Goal: Task Accomplishment & Management: Manage account settings

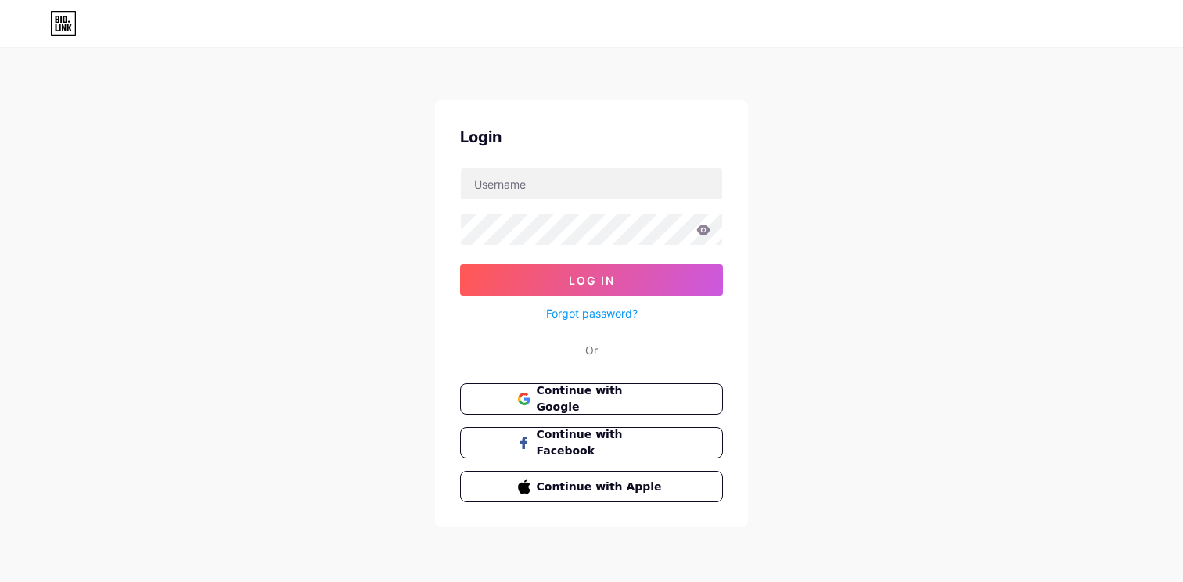
click at [292, 192] on div "Login Log In Forgot password? Or Continue with Google Continue with Facebook Co…" at bounding box center [591, 288] width 1183 height 577
click at [526, 398] on icon at bounding box center [526, 401] width 6 height 6
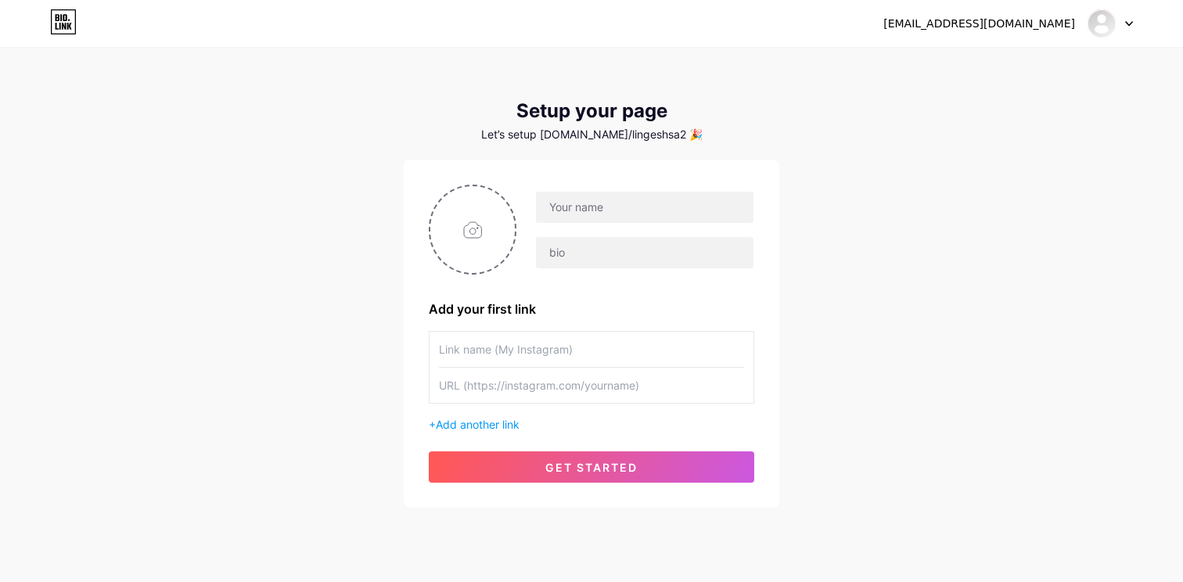
click at [612, 135] on div "Let’s setup bio.link/lingeshsa2 🎉" at bounding box center [591, 134] width 375 height 13
click at [612, 131] on div "Let’s setup bio.link/lingeshsa2 🎉" at bounding box center [591, 134] width 375 height 13
click at [560, 124] on div "Setup your page Let’s setup bio.link/lingeshsa2 🎉" at bounding box center [591, 120] width 375 height 41
click at [665, 135] on div "Let’s setup bio.link/lingeshsa2 🎉" at bounding box center [591, 134] width 375 height 13
click at [598, 204] on input "text" at bounding box center [644, 207] width 217 height 31
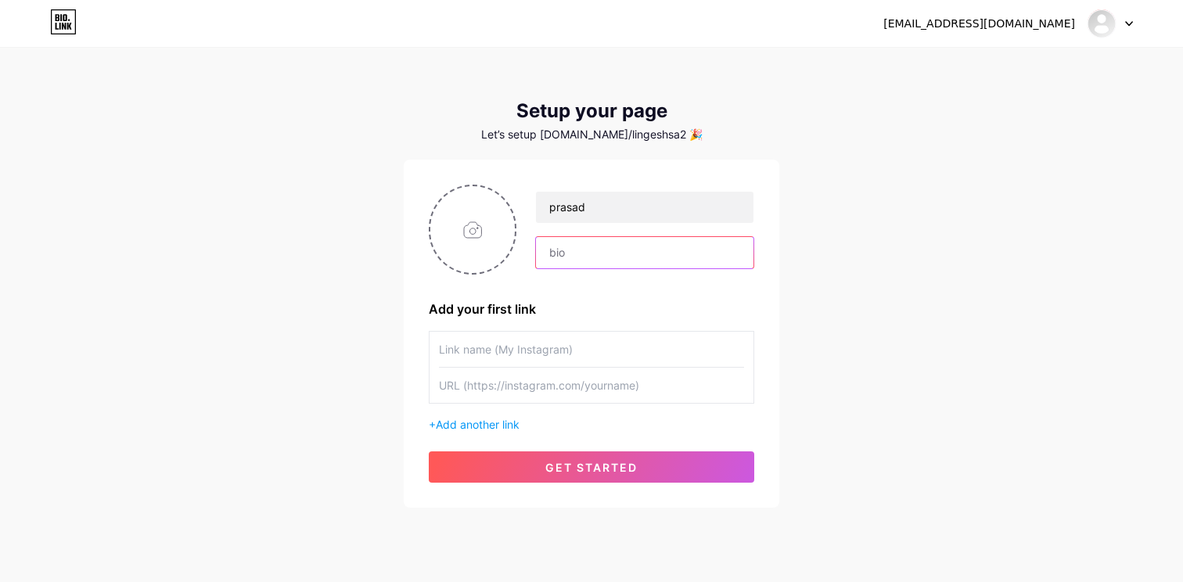
click at [561, 249] on input "text" at bounding box center [644, 252] width 217 height 31
click at [566, 214] on input "prasad" at bounding box center [644, 207] width 217 height 31
type input "Prasad Jadhav"
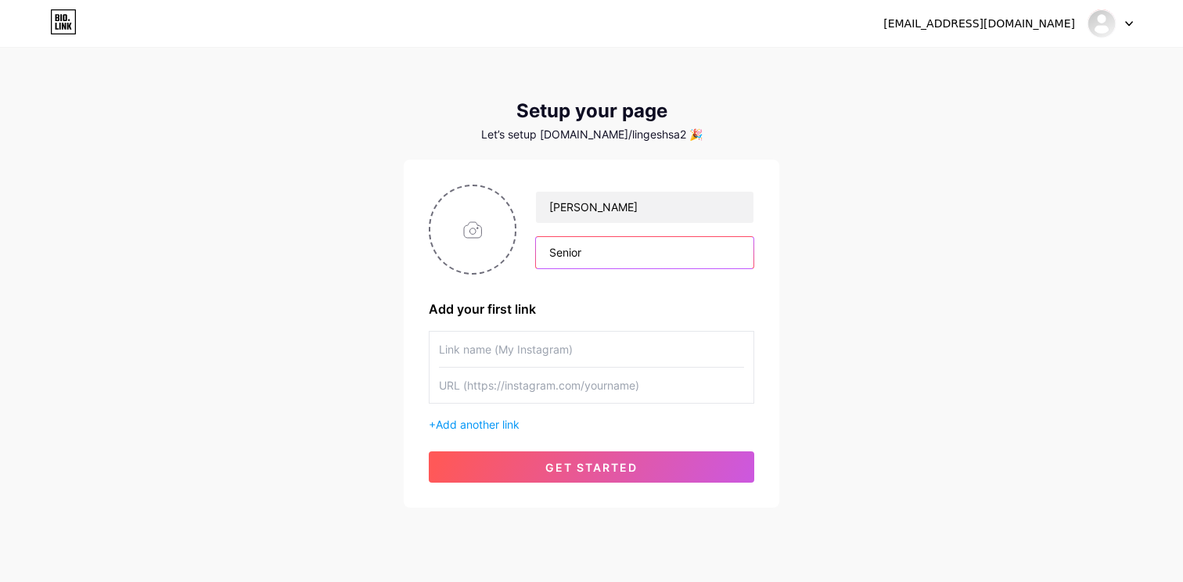
type input "Senior"
drag, startPoint x: 634, startPoint y: 142, endPoint x: 648, endPoint y: 142, distance: 14.1
click at [646, 142] on div "Setup your page Let’s setup bio.link/lingeshsa2 🎉 Prasad Jadhav Senior Add your…" at bounding box center [591, 304] width 375 height 408
click at [1119, 20] on div at bounding box center [1109, 23] width 45 height 28
click at [1019, 99] on li "Logout" at bounding box center [1035, 106] width 194 height 42
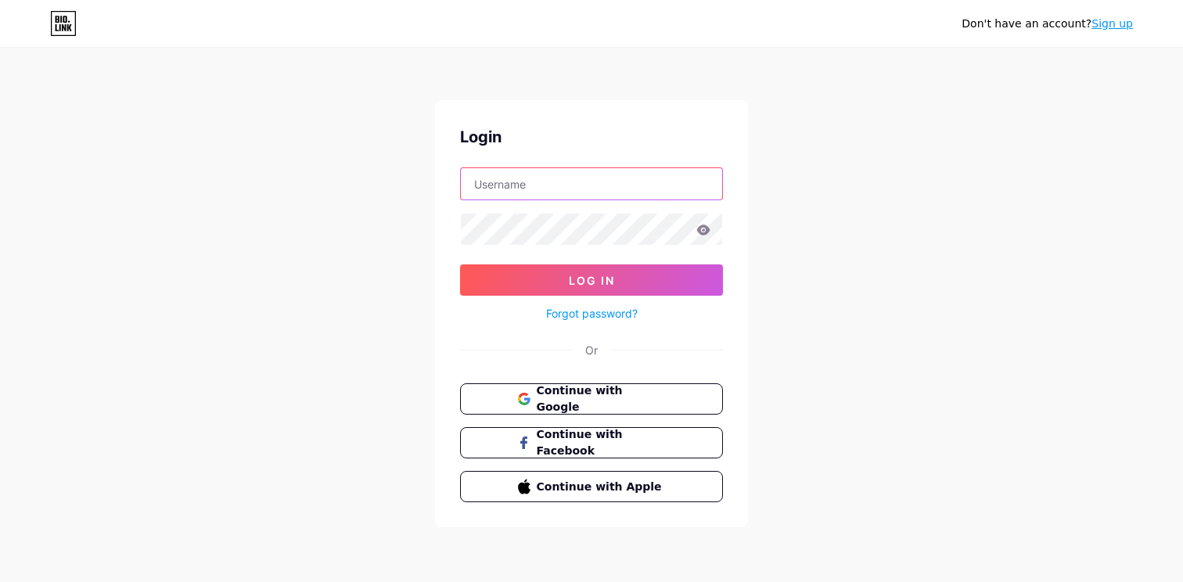
click at [520, 188] on input "text" at bounding box center [591, 183] width 261 height 31
paste input "[EMAIL_ADDRESS][DOMAIN_NAME]"
type input "[EMAIL_ADDRESS][DOMAIN_NAME]"
click at [709, 228] on icon at bounding box center [703, 229] width 13 height 10
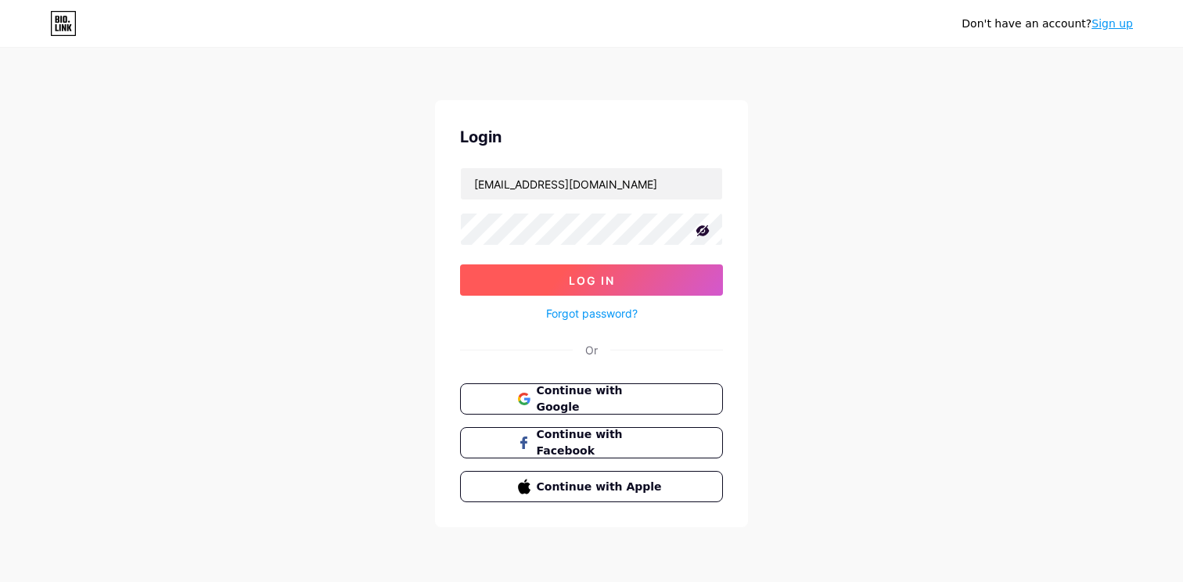
click at [561, 278] on button "Log In" at bounding box center [591, 279] width 263 height 31
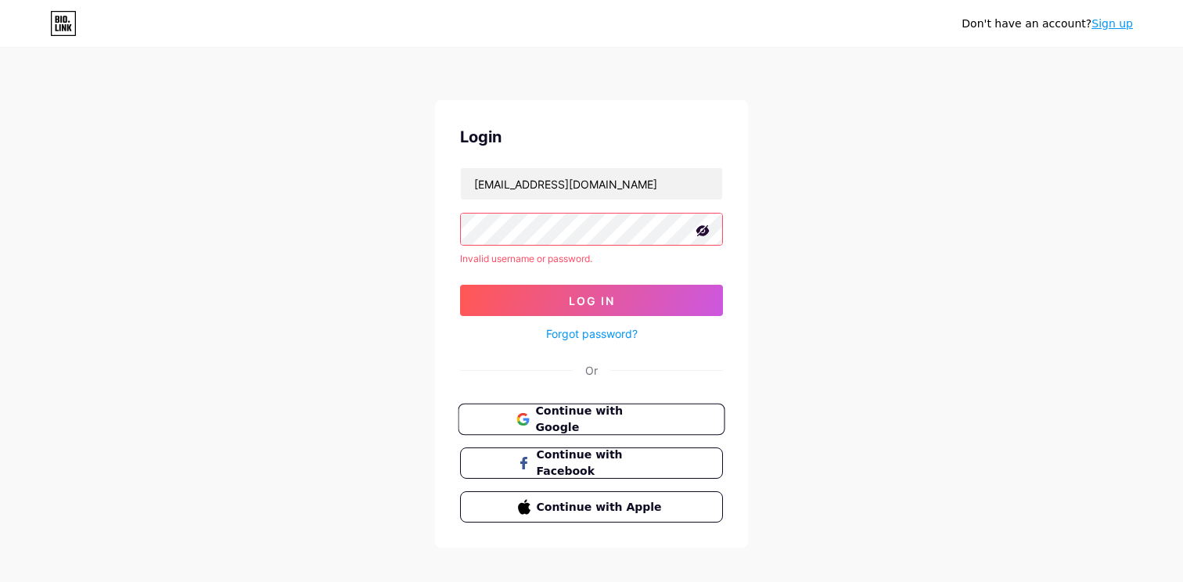
click at [573, 424] on span "Continue with Google" at bounding box center [600, 420] width 131 height 34
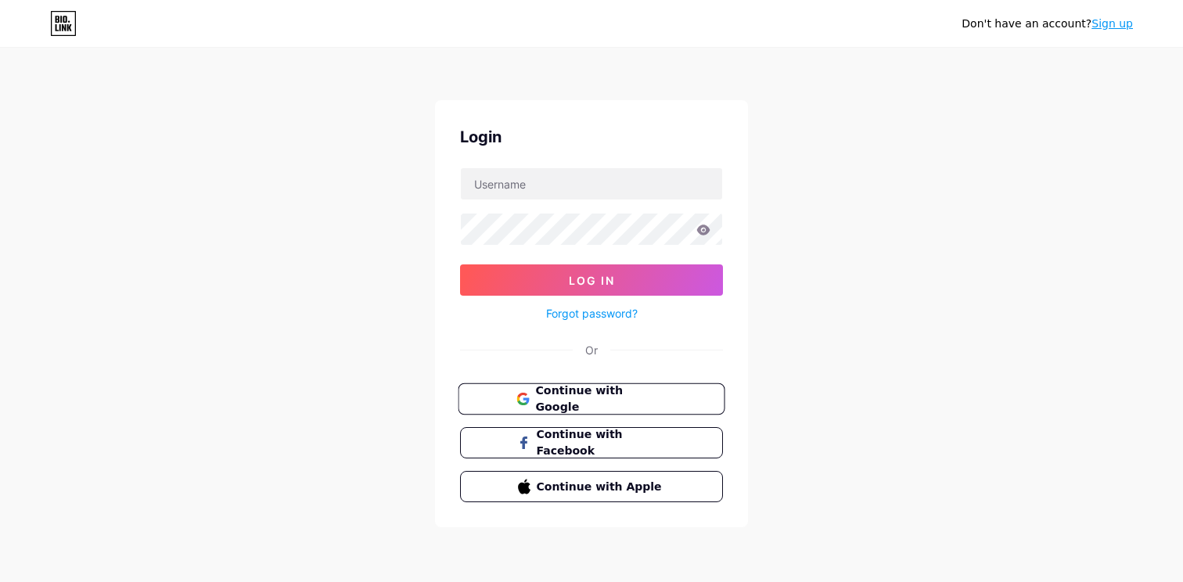
click at [569, 400] on span "Continue with Google" at bounding box center [600, 399] width 131 height 34
click at [1106, 27] on link "Sign up" at bounding box center [1111, 23] width 41 height 13
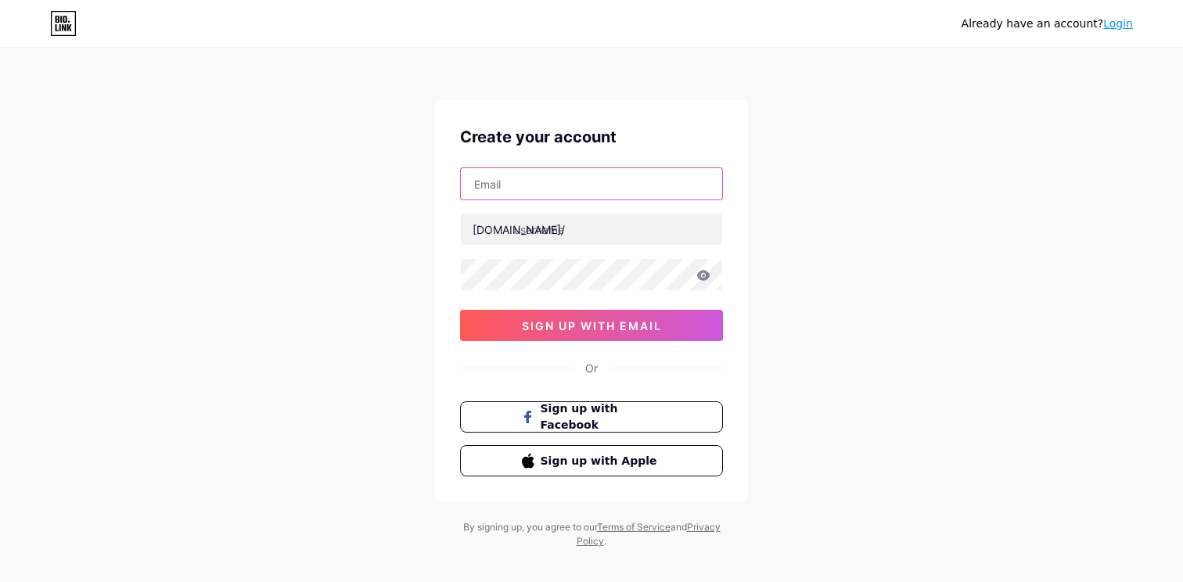
click at [596, 181] on input "text" at bounding box center [591, 183] width 261 height 31
type input "[EMAIL_ADDRESS][DOMAIN_NAME]"
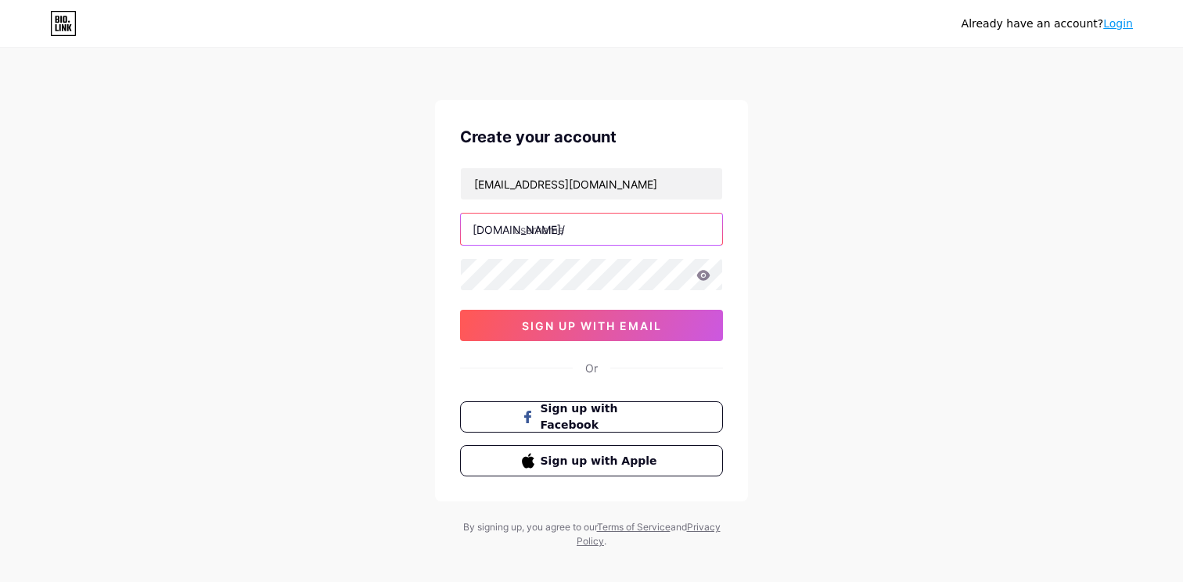
click at [547, 223] on input "text" at bounding box center [591, 229] width 261 height 31
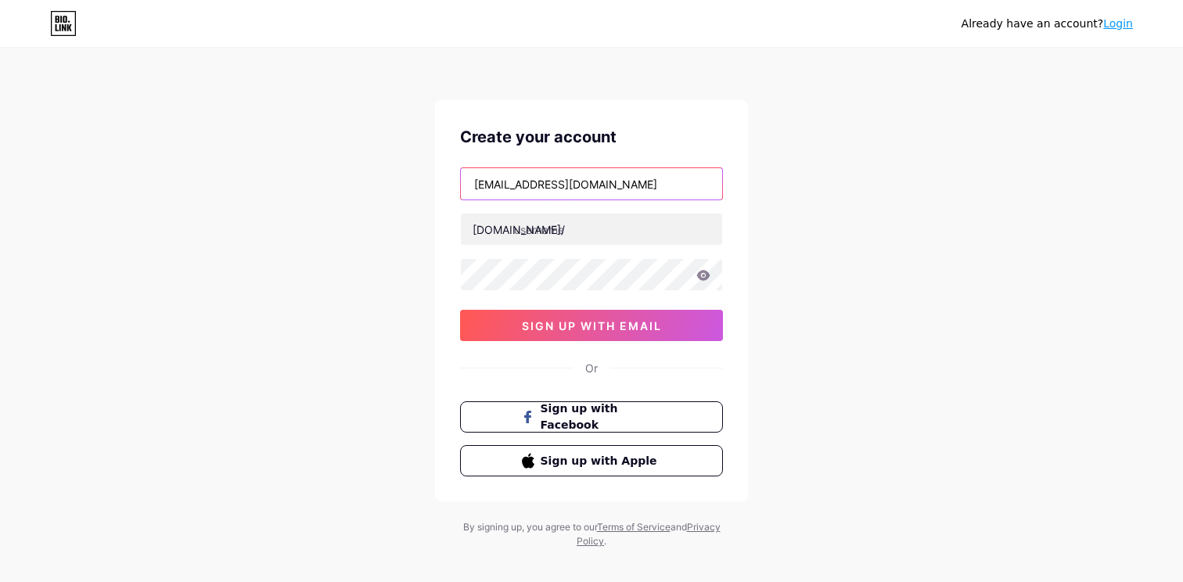
drag, startPoint x: 555, startPoint y: 182, endPoint x: 468, endPoint y: 182, distance: 87.6
click at [468, 182] on input "[EMAIL_ADDRESS][DOMAIN_NAME]" at bounding box center [591, 183] width 261 height 31
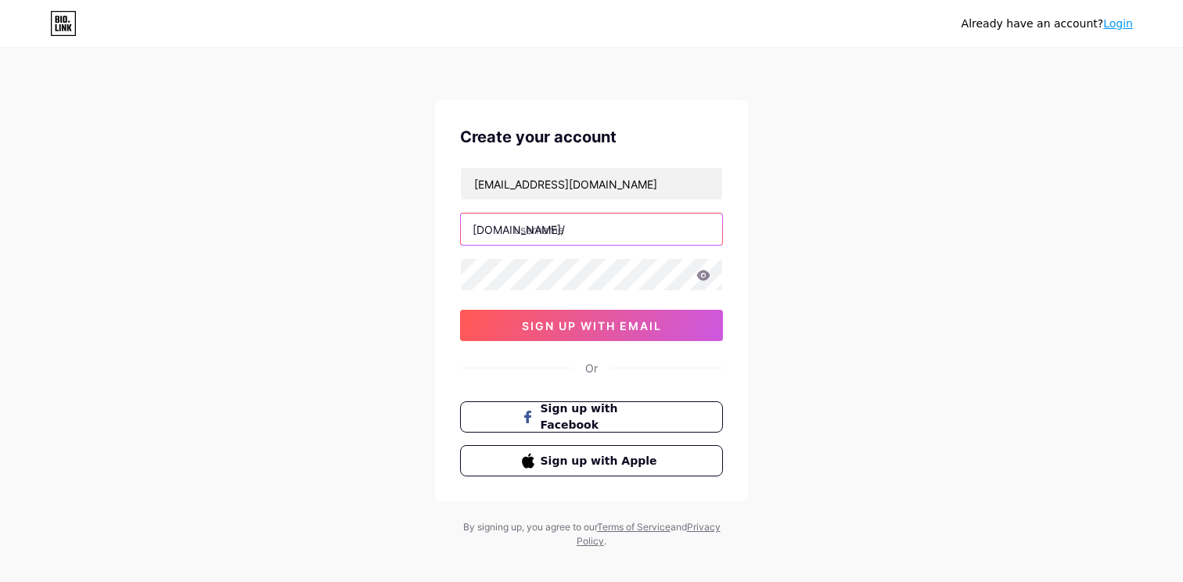
click at [546, 244] on input "text" at bounding box center [591, 229] width 261 height 31
paste input "prasadeightcap"
type input "prasadeightcap"
click at [706, 277] on icon at bounding box center [703, 275] width 13 height 10
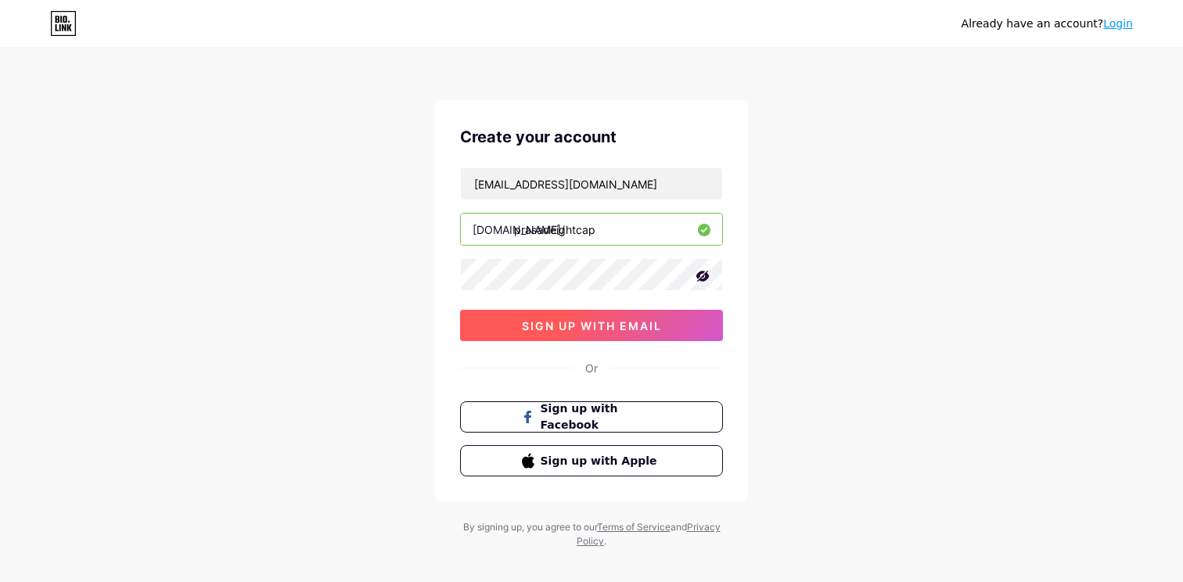
click at [512, 325] on button "sign up with email" at bounding box center [591, 325] width 263 height 31
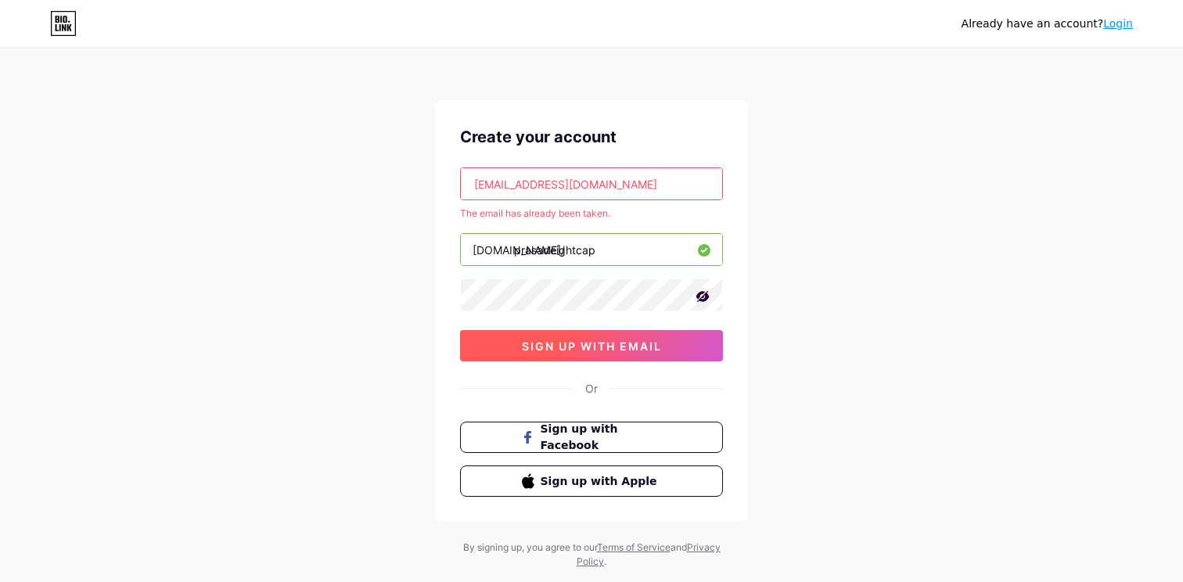
click at [574, 351] on span "sign up with email" at bounding box center [592, 345] width 140 height 13
click at [1114, 24] on link "Login" at bounding box center [1118, 23] width 30 height 13
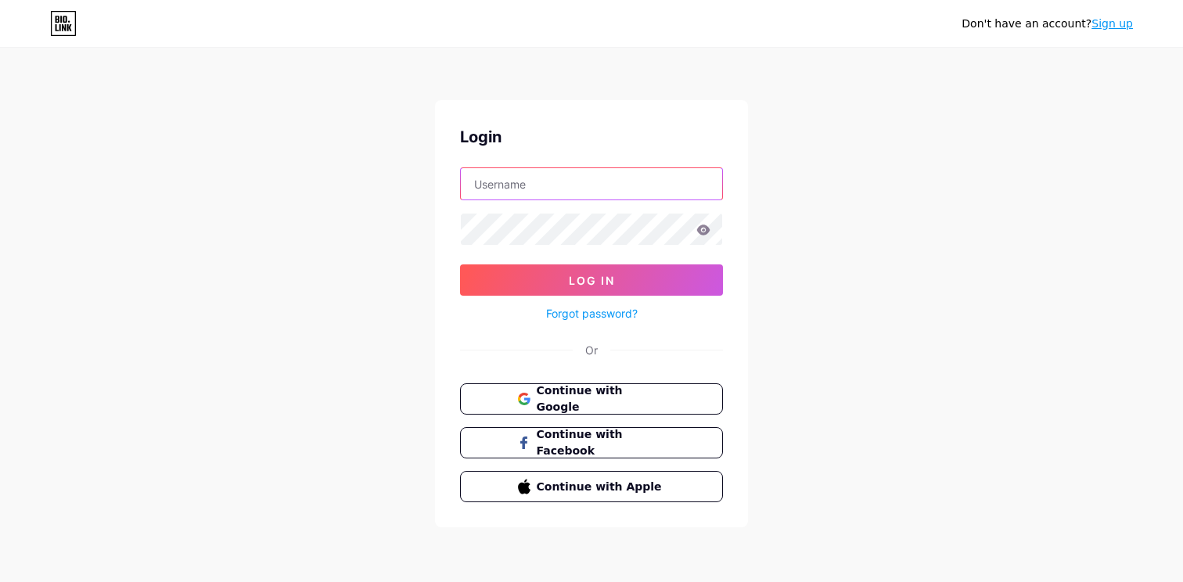
click at [508, 192] on input "text" at bounding box center [591, 183] width 261 height 31
type input "prasadeightcap@gmail.com"
click at [705, 232] on icon at bounding box center [703, 229] width 13 height 10
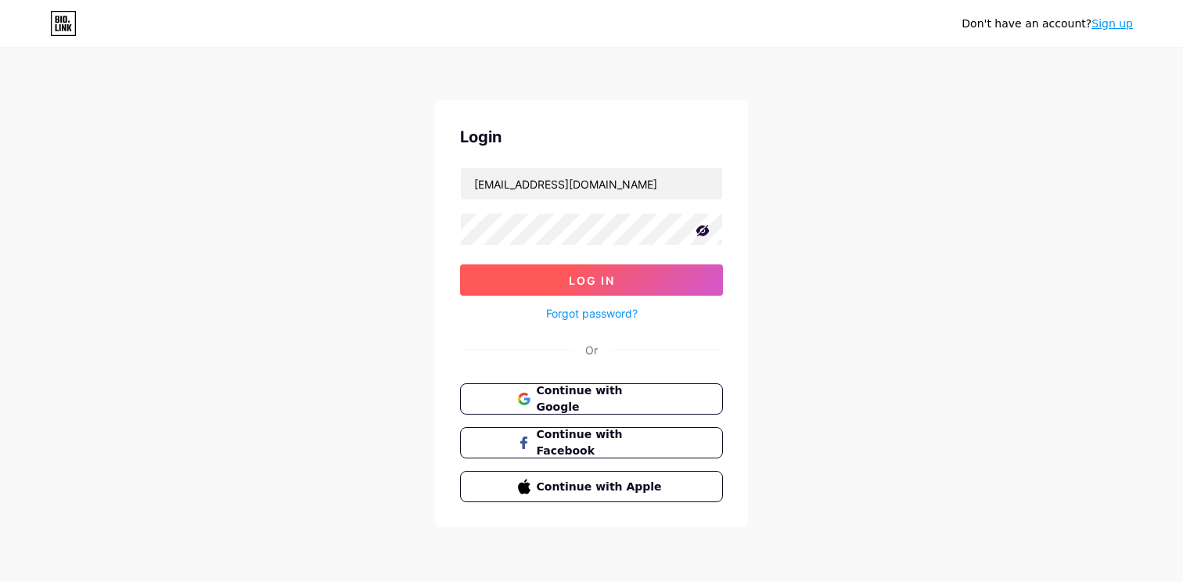
click at [607, 266] on button "Log In" at bounding box center [591, 279] width 263 height 31
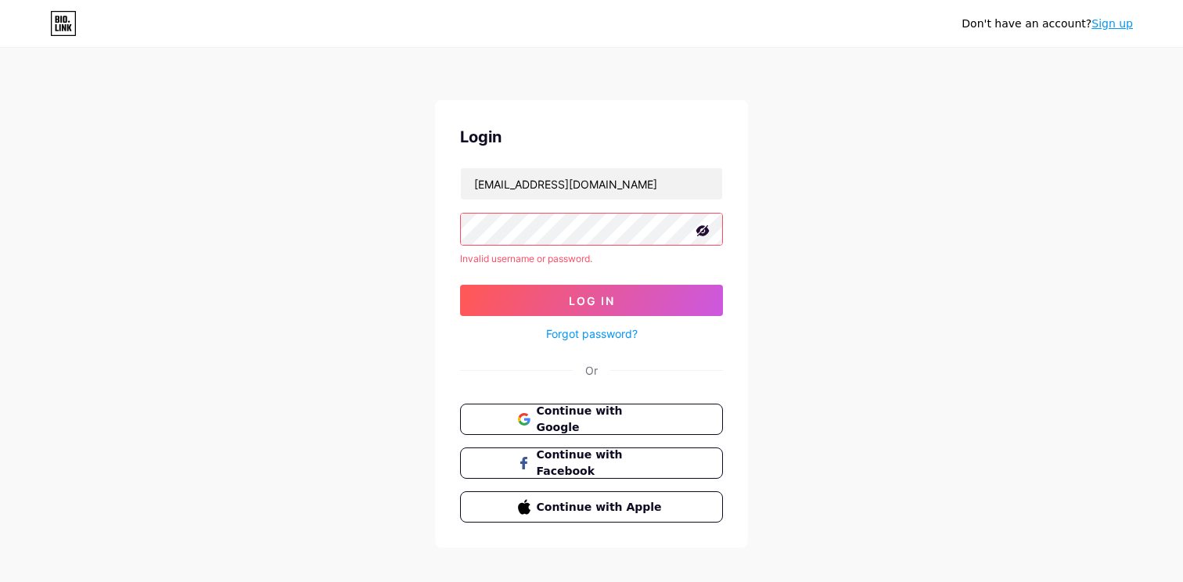
click at [584, 329] on link "Forgot password?" at bounding box center [592, 333] width 92 height 16
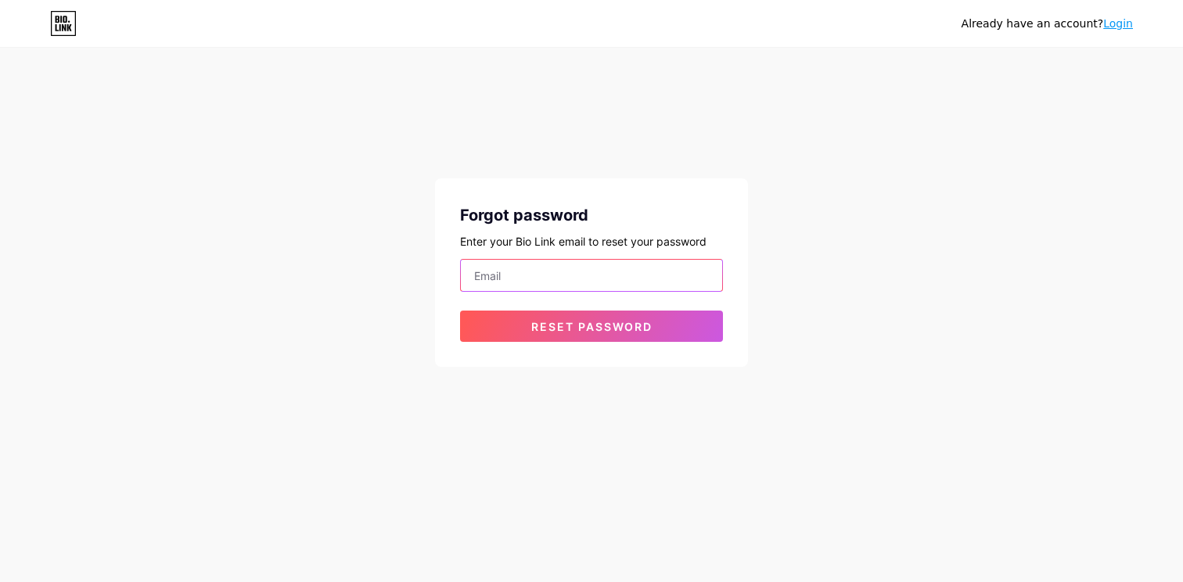
click at [605, 289] on input "email" at bounding box center [591, 275] width 261 height 31
type input "prasadeightcap@gmail.com"
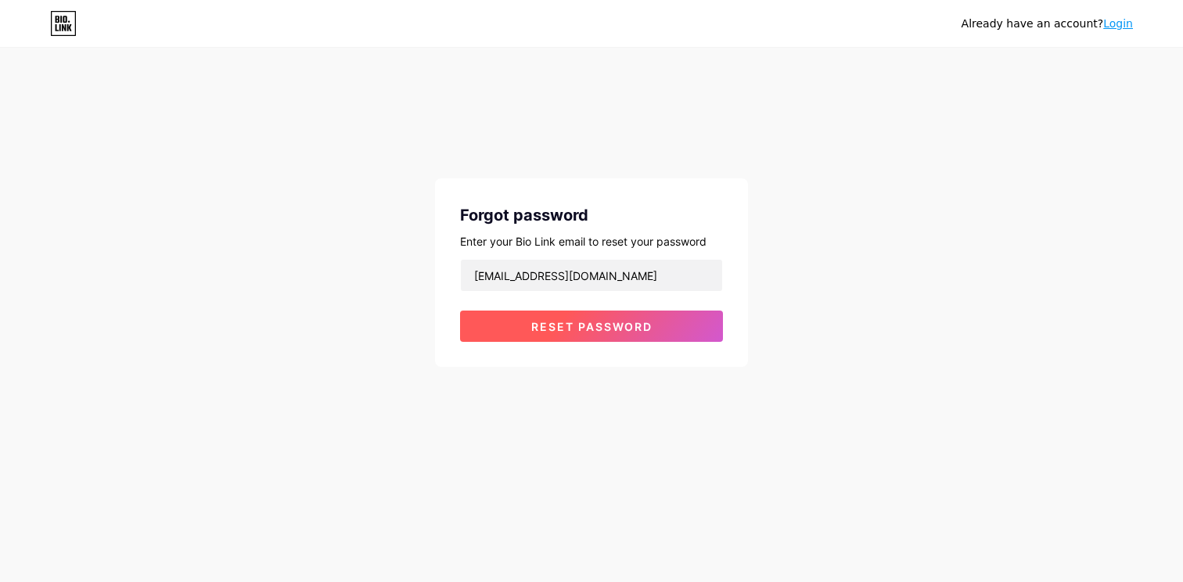
click at [565, 321] on span "Reset password" at bounding box center [591, 326] width 121 height 13
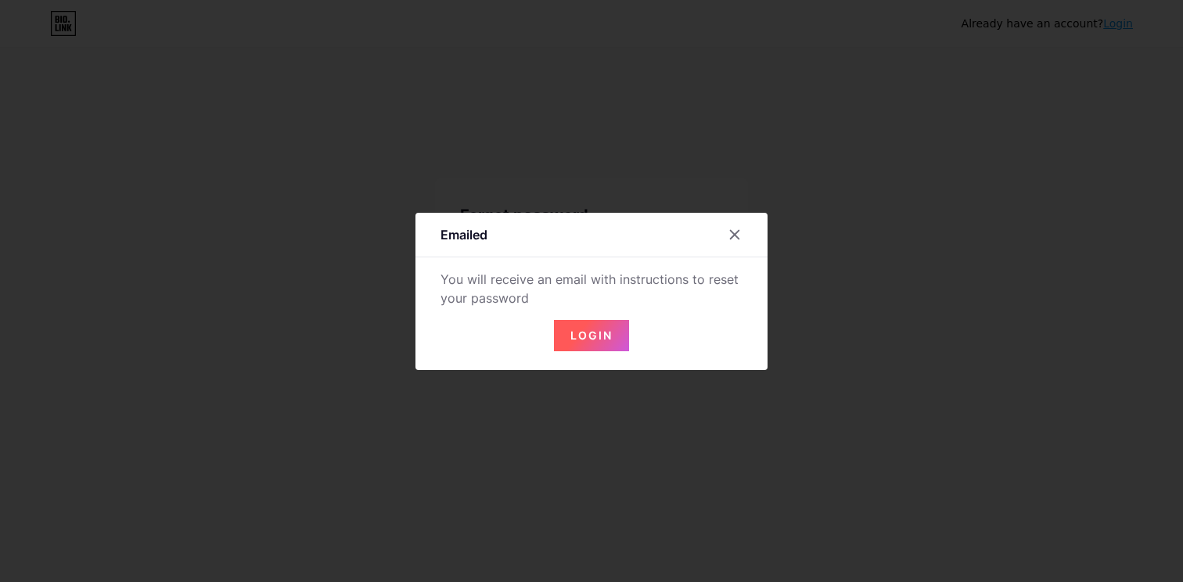
click at [599, 337] on span "Login" at bounding box center [591, 335] width 42 height 13
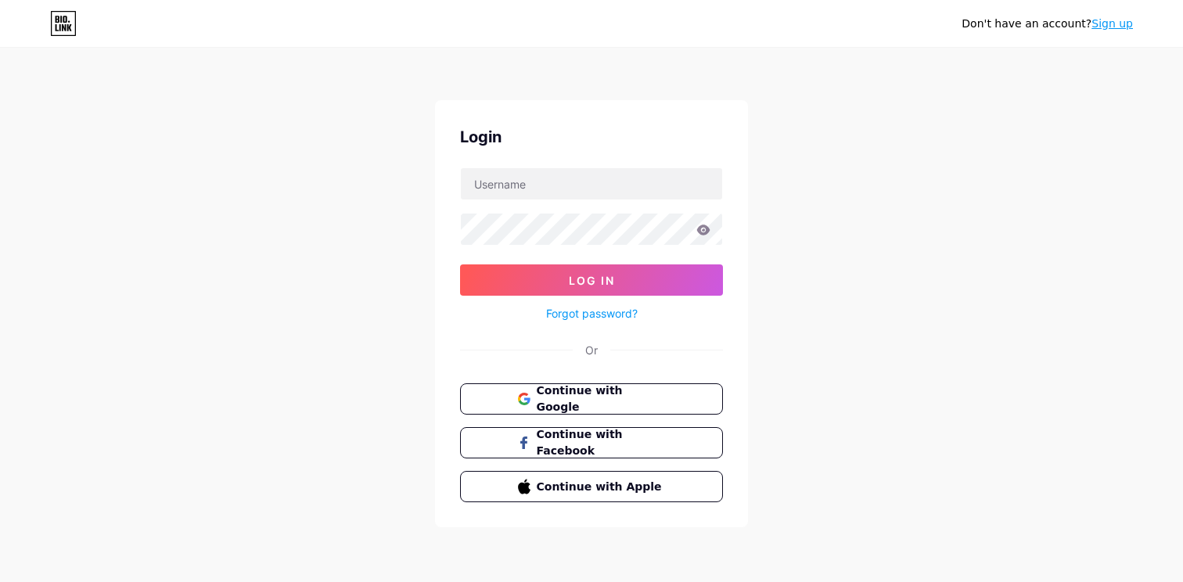
click at [735, 81] on div "Don't have an account? Sign up Login Log In Forgot password? Or Continue with G…" at bounding box center [591, 288] width 1183 height 577
click at [566, 182] on input "text" at bounding box center [591, 183] width 261 height 31
type input "prasadeightcap@gmail.com"
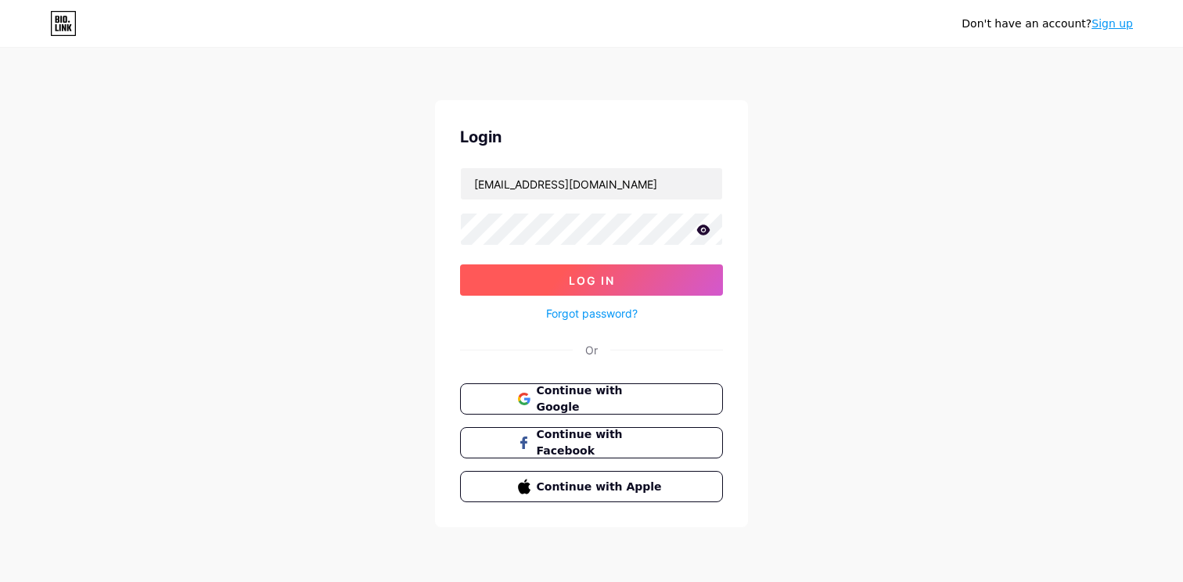
click at [523, 291] on button "Log In" at bounding box center [591, 279] width 263 height 31
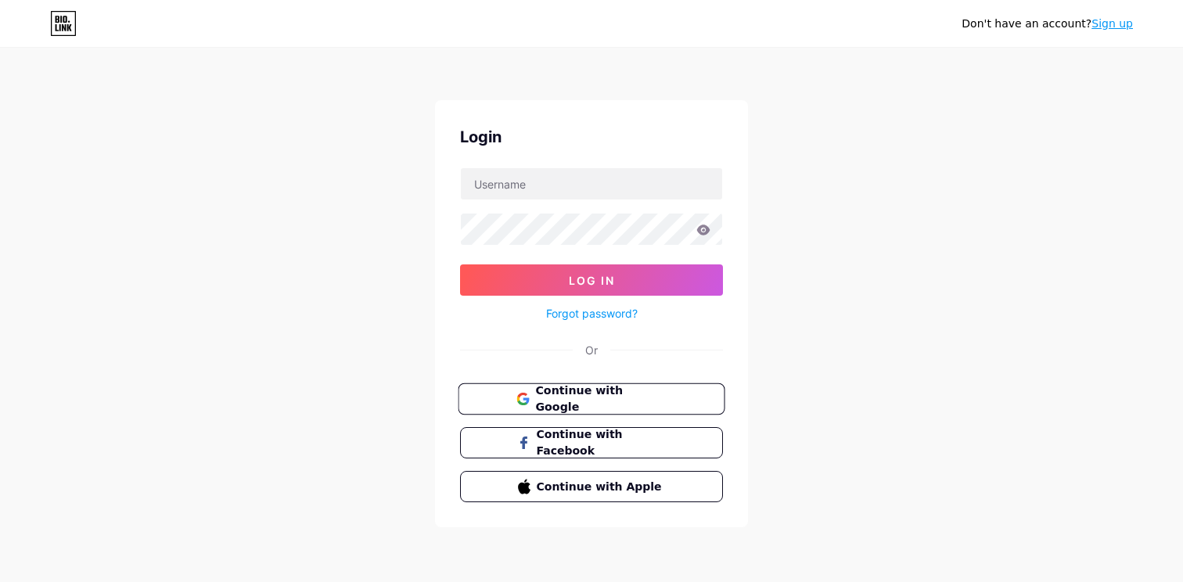
click at [609, 404] on span "Continue with Google" at bounding box center [600, 399] width 131 height 34
click at [1115, 22] on link "Sign up" at bounding box center [1111, 23] width 41 height 13
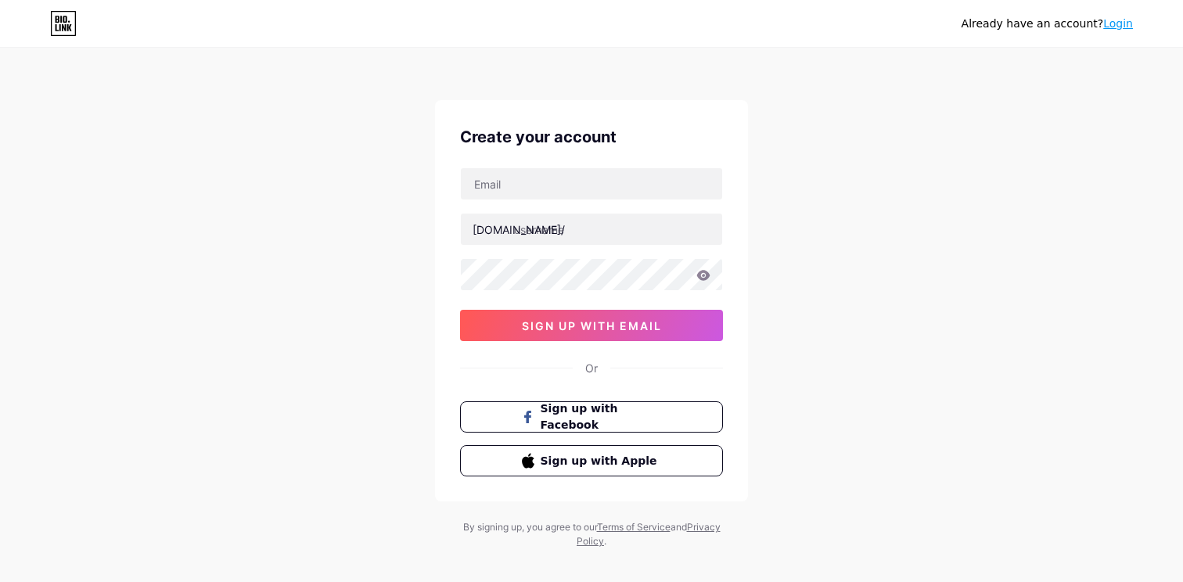
click at [1108, 23] on link "Login" at bounding box center [1118, 23] width 30 height 13
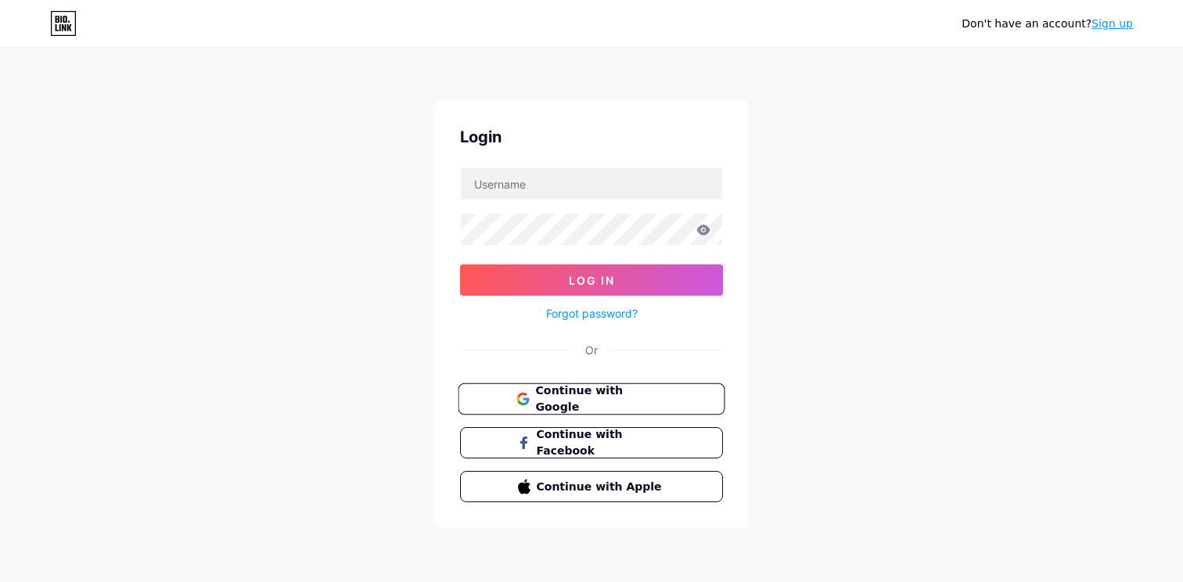
click at [577, 392] on span "Continue with Google" at bounding box center [600, 399] width 131 height 34
click at [619, 394] on span "Continue with Google" at bounding box center [600, 399] width 131 height 34
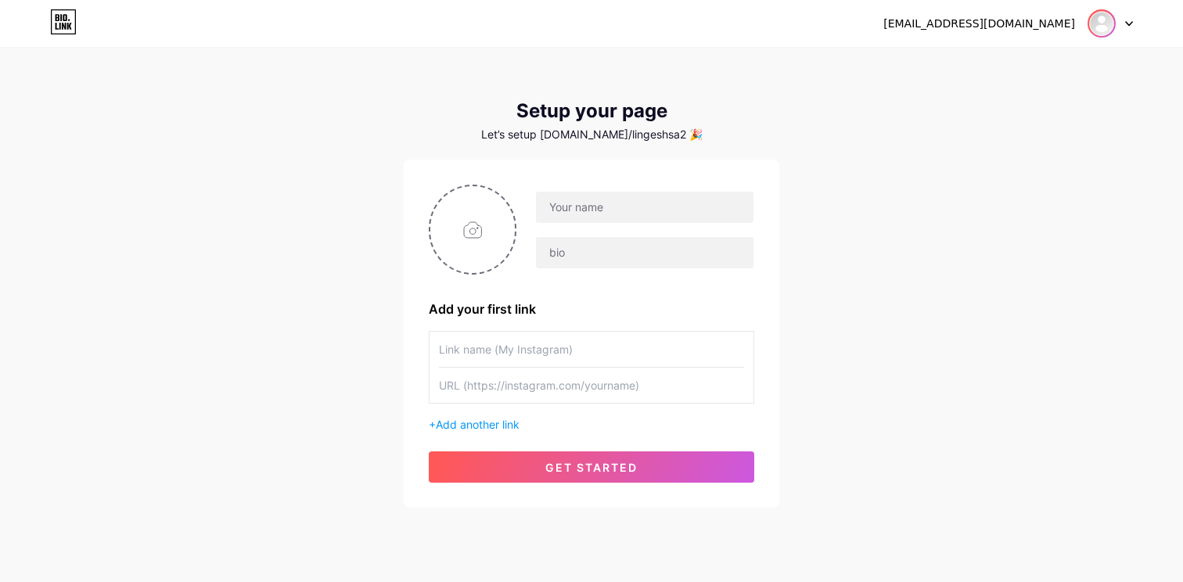
click at [1113, 22] on img at bounding box center [1101, 23] width 25 height 25
click at [1030, 63] on link "Dashboard" at bounding box center [1035, 64] width 194 height 42
click at [1128, 26] on icon at bounding box center [1129, 23] width 8 height 5
click at [1004, 106] on li "Logout" at bounding box center [1035, 106] width 194 height 42
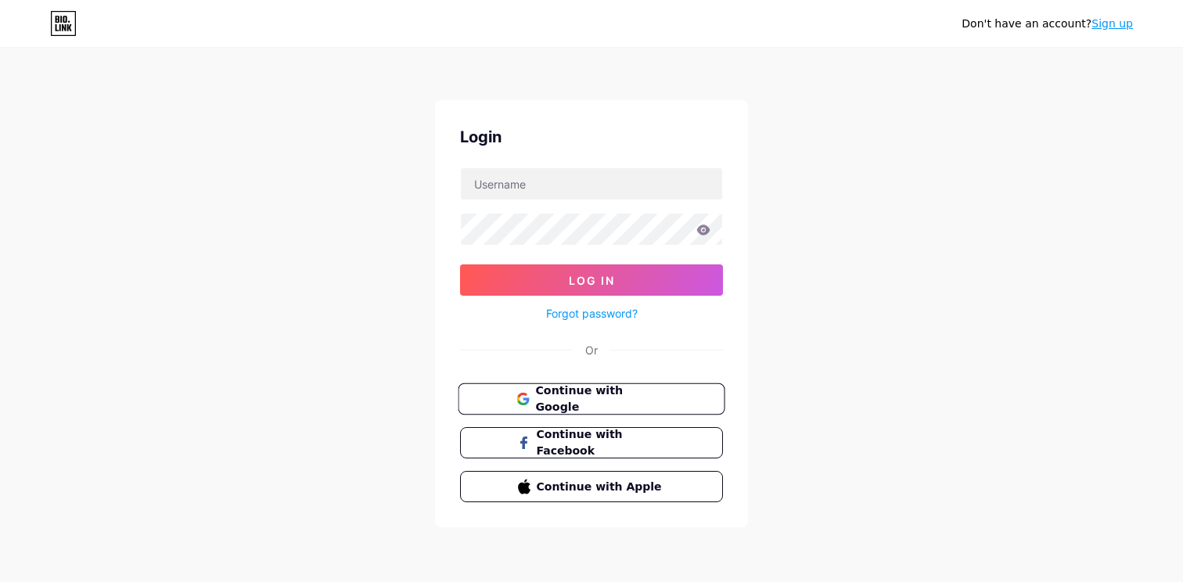
click at [572, 399] on span "Continue with Google" at bounding box center [600, 399] width 131 height 34
click at [568, 404] on span "Continue with Google" at bounding box center [600, 399] width 131 height 34
click at [547, 392] on span "Continue with Google" at bounding box center [600, 399] width 131 height 34
